Goal: Task Accomplishment & Management: Complete application form

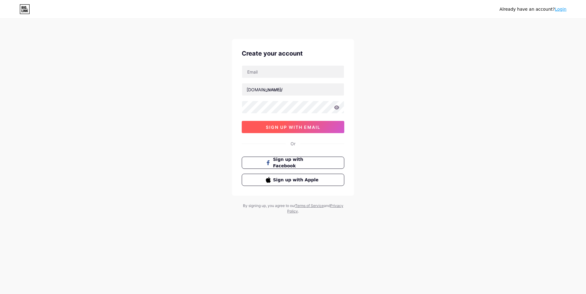
click at [302, 129] on span "sign up with email" at bounding box center [293, 127] width 55 height 5
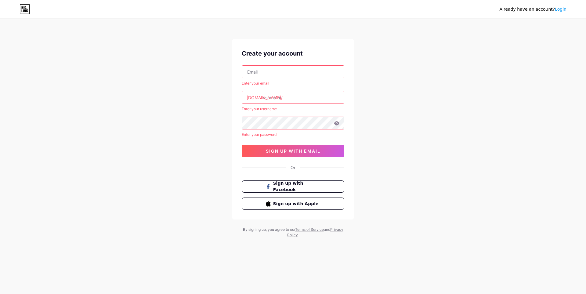
click at [275, 69] on input "text" at bounding box center [293, 72] width 102 height 12
type input "[EMAIL_ADDRESS][DOMAIN_NAME]"
click at [280, 97] on input "text" at bounding box center [293, 97] width 102 height 12
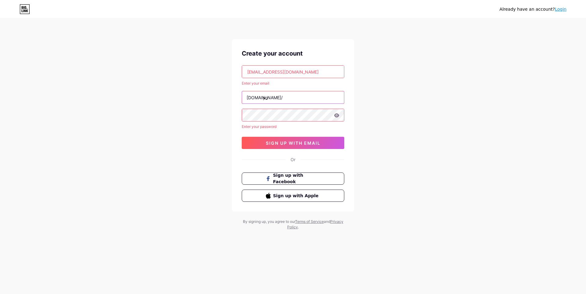
type input "y"
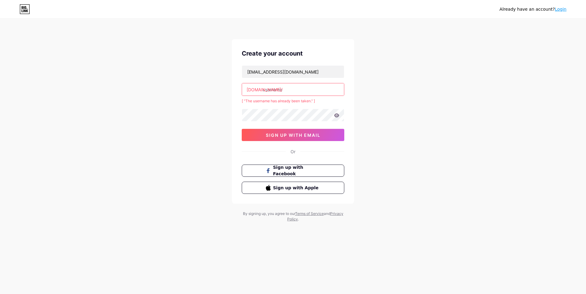
click at [281, 92] on input "text" at bounding box center [293, 89] width 102 height 12
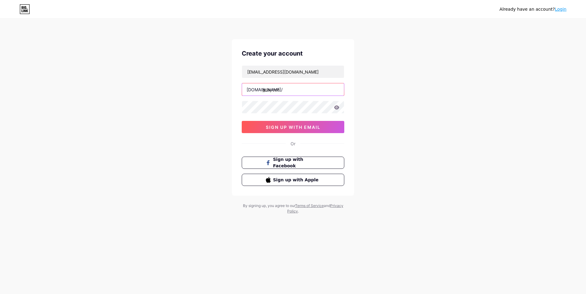
type input "jplaycon"
click at [338, 109] on icon at bounding box center [336, 107] width 5 height 4
click at [144, 108] on div "Already have an account? Login Create your account [EMAIL_ADDRESS][DOMAIN_NAME]…" at bounding box center [293, 117] width 586 height 234
click at [304, 129] on span "sign up with email" at bounding box center [293, 127] width 55 height 5
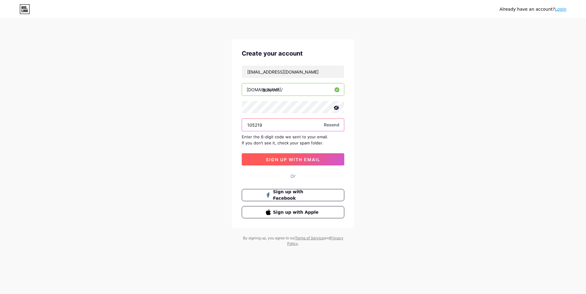
type input "105219"
click at [312, 160] on span "sign up with email" at bounding box center [293, 159] width 55 height 5
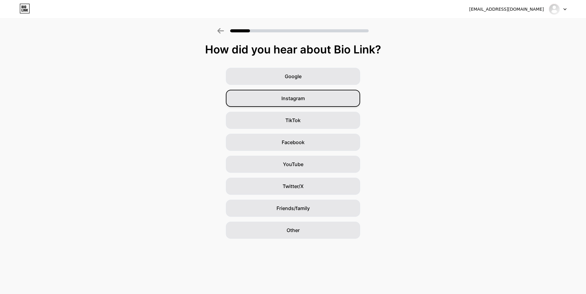
click at [312, 97] on div "Instagram" at bounding box center [293, 98] width 134 height 17
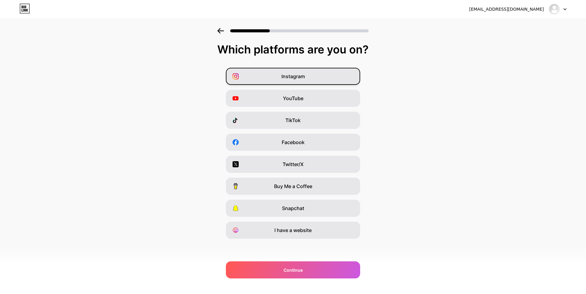
click at [306, 76] on div "Instagram" at bounding box center [293, 76] width 134 height 17
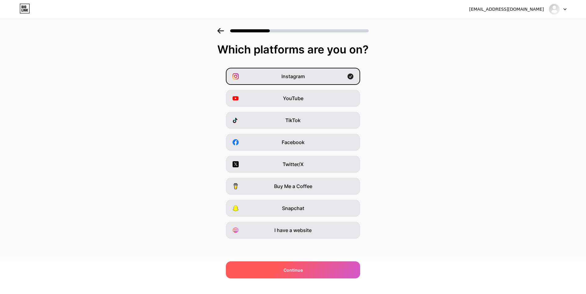
click at [297, 272] on span "Continue" at bounding box center [293, 270] width 19 height 6
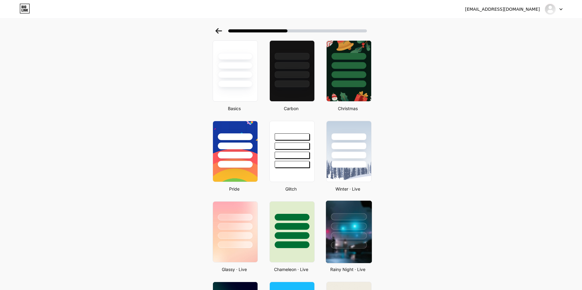
scroll to position [153, 0]
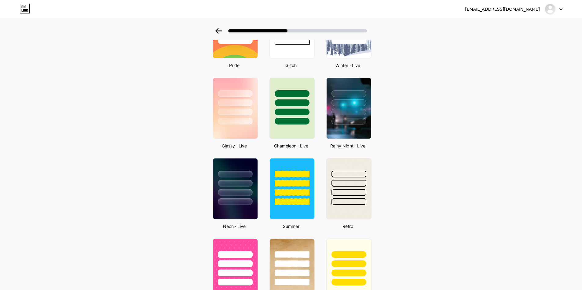
click at [237, 74] on div "Basics Carbon Christmas Pride Glitch Winter · Live Glassy · Live Chameleon · Li…" at bounding box center [291, 232] width 168 height 635
click at [236, 97] on div at bounding box center [235, 101] width 46 height 48
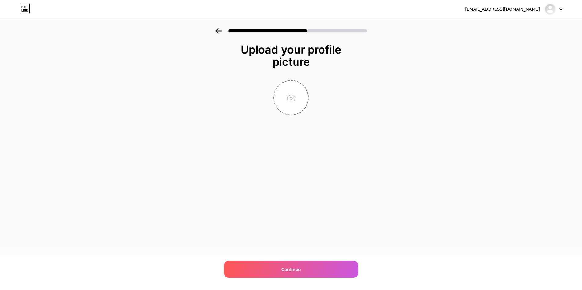
scroll to position [0, 0]
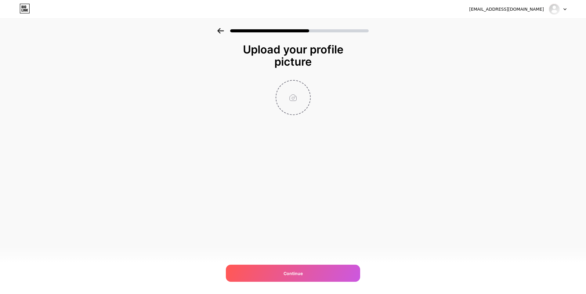
click at [297, 101] on input "file" at bounding box center [293, 98] width 34 height 34
type input "C:\fakepath\DP YOTF.jpg"
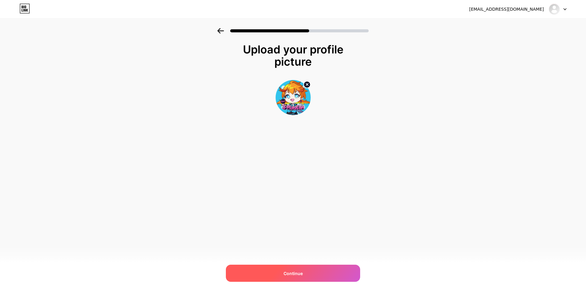
click at [302, 276] on span "Continue" at bounding box center [293, 273] width 19 height 6
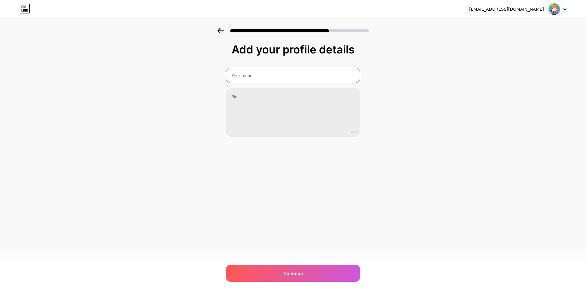
click at [284, 75] on input "text" at bounding box center [293, 75] width 134 height 15
type input "jplaycon"
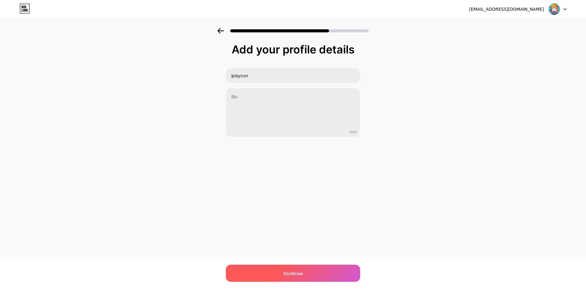
click at [293, 271] on span "Continue" at bounding box center [293, 273] width 19 height 6
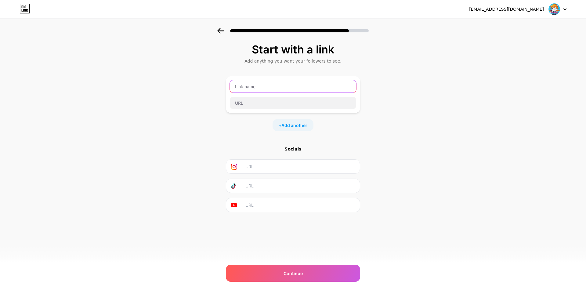
click at [248, 88] on input "text" at bounding box center [293, 86] width 126 height 12
click at [259, 171] on input "text" at bounding box center [301, 167] width 111 height 14
paste input "[URL][DOMAIN_NAME]"
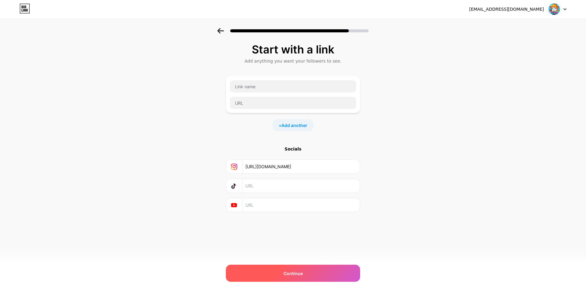
type input "[URL][DOMAIN_NAME]"
click at [278, 273] on div "Continue" at bounding box center [293, 273] width 134 height 17
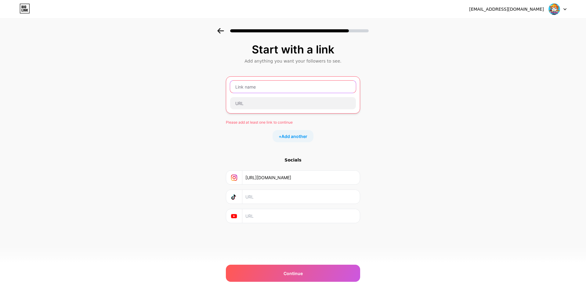
click at [254, 87] on input "text" at bounding box center [293, 87] width 126 height 12
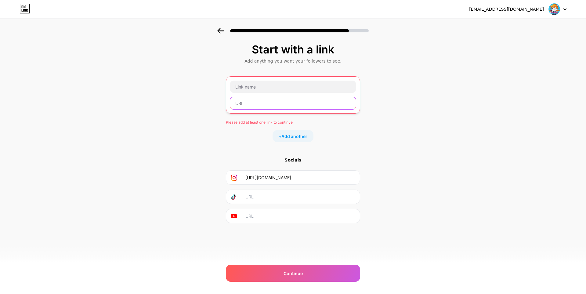
click at [262, 104] on input "text" at bounding box center [293, 103] width 126 height 12
paste input "[URL][DOMAIN_NAME]"
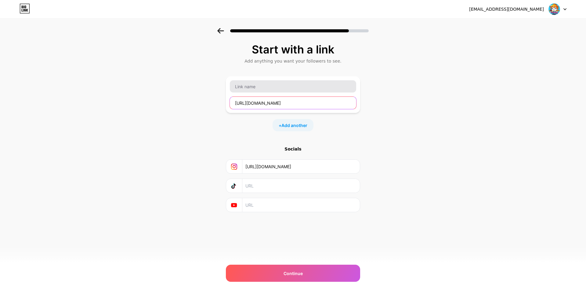
type input "[URL][DOMAIN_NAME]"
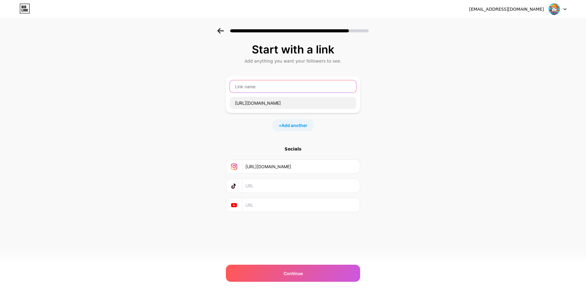
click at [264, 89] on input "text" at bounding box center [293, 86] width 126 height 12
type input "yotf"
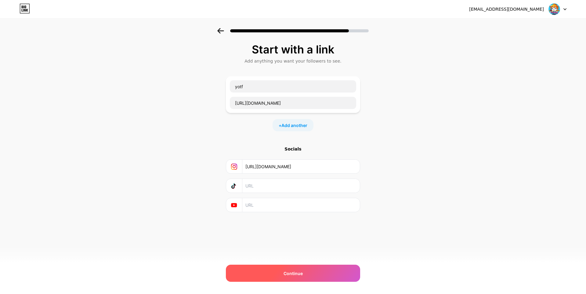
click at [286, 275] on span "Continue" at bounding box center [293, 273] width 19 height 6
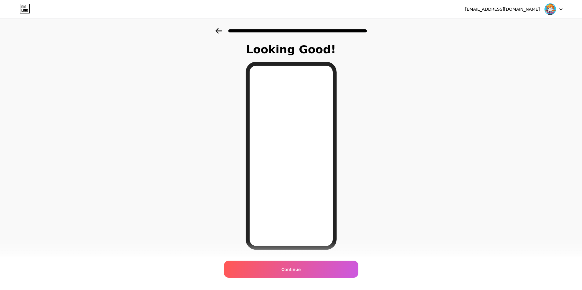
click at [218, 31] on icon at bounding box center [218, 30] width 6 height 5
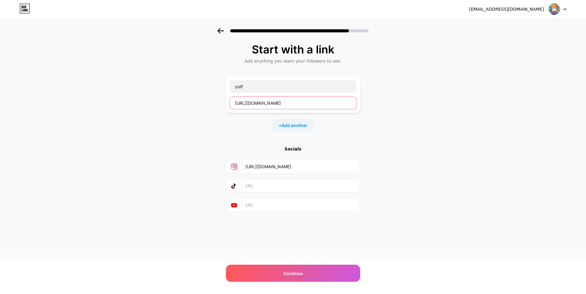
drag, startPoint x: 335, startPoint y: 102, endPoint x: 151, endPoint y: 104, distance: 184.5
click at [151, 104] on div "Start with a link Add anything you want your followers to see. yotf [URL][DOMAI…" at bounding box center [293, 135] width 586 height 215
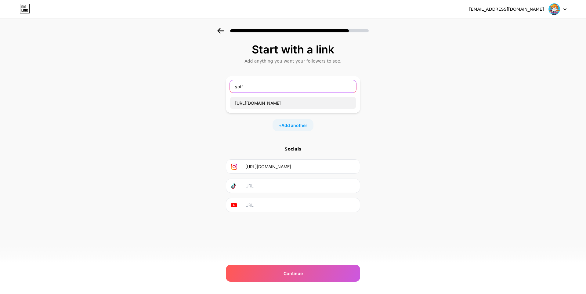
drag, startPoint x: 254, startPoint y: 86, endPoint x: 195, endPoint y: 82, distance: 59.7
click at [195, 82] on div "Start with a link Add anything you want your followers to see. yotf [URL][DOMAI…" at bounding box center [293, 135] width 586 height 215
type input "CP TICKETING"
click at [294, 107] on input "[URL][DOMAIN_NAME]" at bounding box center [293, 103] width 126 height 12
paste input "[DOMAIN_NAME][URL]"
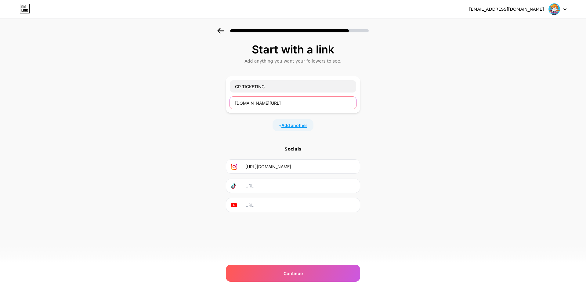
type input "[DOMAIN_NAME][URL]"
click at [298, 127] on span "Add another" at bounding box center [295, 125] width 26 height 6
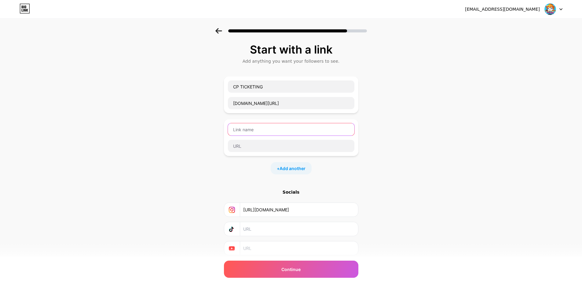
click at [283, 130] on input "text" at bounding box center [291, 129] width 126 height 12
type input "CP WIBU GOT TALENT"
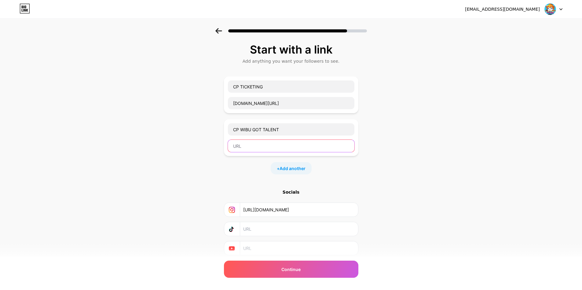
click at [259, 148] on input "text" at bounding box center [291, 146] width 126 height 12
paste input "[DOMAIN_NAME][URL]"
type input "[DOMAIN_NAME][URL]"
click at [293, 166] on span "Add another" at bounding box center [292, 168] width 26 height 6
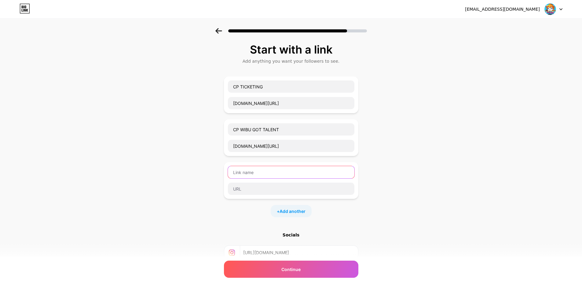
click at [246, 172] on input "text" at bounding box center [291, 172] width 126 height 12
type input "CP COSWALK COMPETITION"
click at [277, 188] on input "text" at bounding box center [291, 188] width 126 height 12
paste input "[DOMAIN_NAME][URL]"
type input "[DOMAIN_NAME][URL]"
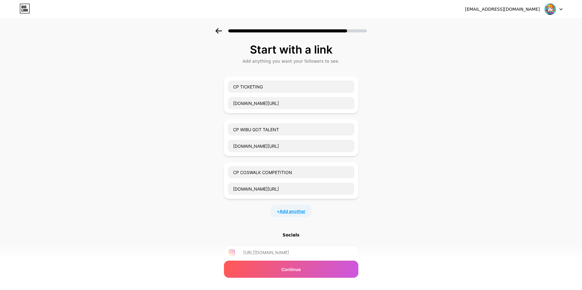
click at [293, 211] on span "Add another" at bounding box center [292, 211] width 26 height 6
click at [268, 211] on input "text" at bounding box center [291, 215] width 126 height 12
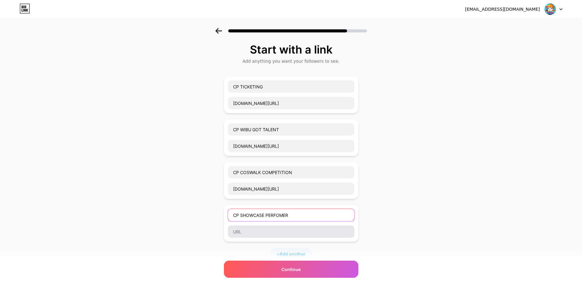
type input "CP SHOWCASE PERFOMER"
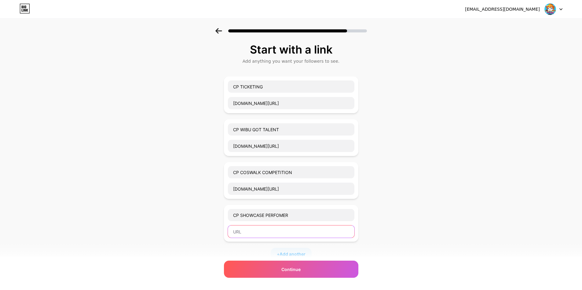
click at [265, 232] on input "text" at bounding box center [291, 231] width 126 height 12
paste input "[DOMAIN_NAME][URL]"
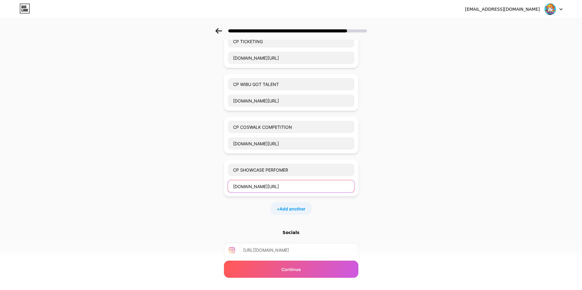
scroll to position [106, 0]
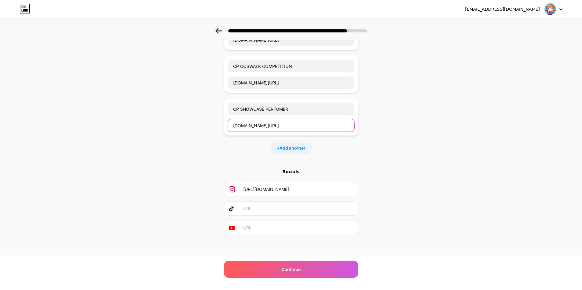
type input "[DOMAIN_NAME][URL]"
click at [302, 147] on span "Add another" at bounding box center [292, 147] width 26 height 6
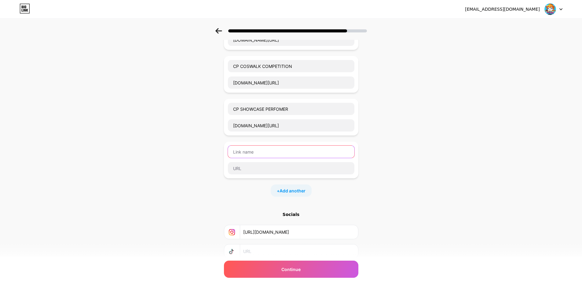
click at [280, 155] on input "text" at bounding box center [291, 151] width 126 height 12
type input "CP HUMAS/ COMMUNITY BOOTH & TENANT"
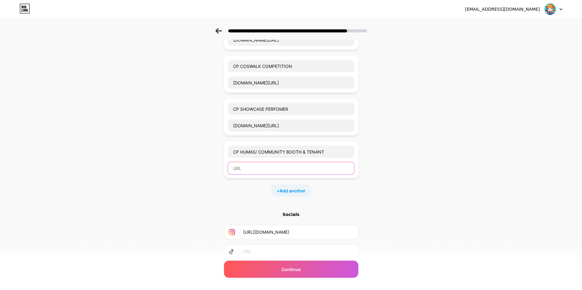
click at [258, 168] on input "text" at bounding box center [291, 168] width 126 height 12
paste input "[DOMAIN_NAME][URL]"
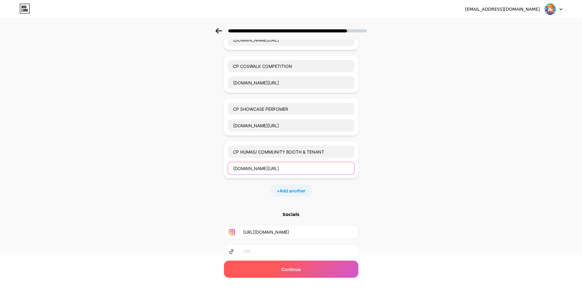
type input "[DOMAIN_NAME][URL]"
click at [298, 270] on span "Continue" at bounding box center [290, 269] width 19 height 6
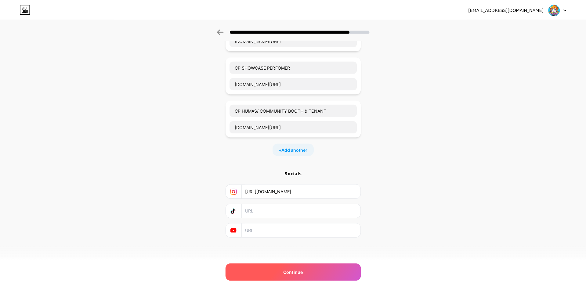
scroll to position [0, 0]
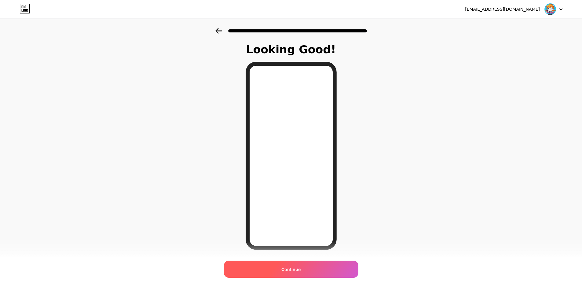
click at [303, 265] on div "Continue" at bounding box center [291, 268] width 134 height 17
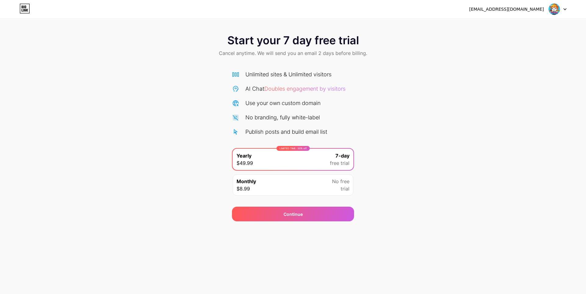
click at [309, 191] on div "Monthly $8.99 No free trial" at bounding box center [293, 184] width 121 height 21
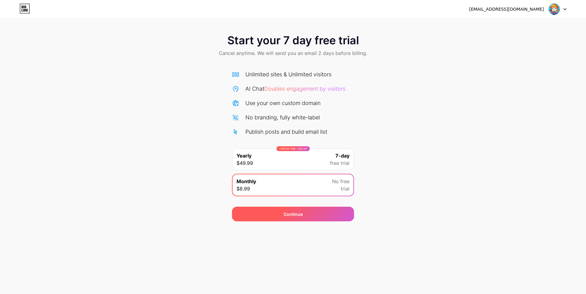
click at [309, 217] on div "Continue" at bounding box center [293, 214] width 122 height 15
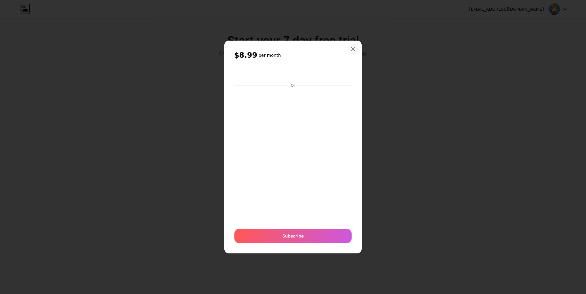
click at [352, 49] on icon at bounding box center [353, 49] width 5 height 5
